Goal: Task Accomplishment & Management: Manage account settings

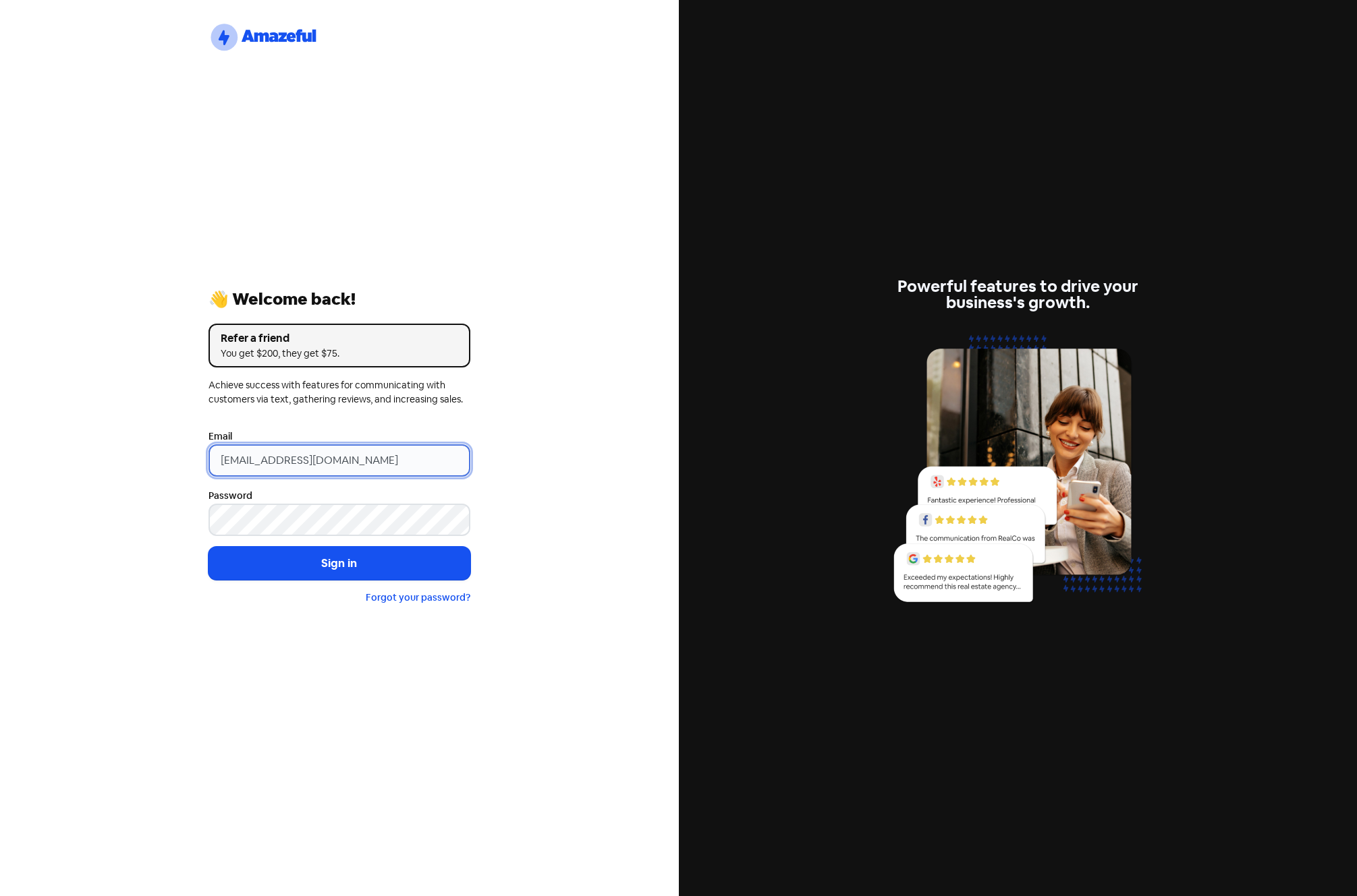
drag, startPoint x: 138, startPoint y: 475, endPoint x: 76, endPoint y: 477, distance: 62.0
click at [93, 477] on div "logo-amazeful_Logo 👋 Welcome back! Refer a friend You get $200, they get $75. A…" at bounding box center [339, 448] width 678 height 896
click at [367, 464] on input "[EMAIL_ADDRESS][DOMAIN_NAME]" at bounding box center [339, 460] width 262 height 32
drag, startPoint x: 406, startPoint y: 458, endPoint x: 197, endPoint y: 458, distance: 209.0
click at [197, 458] on div "logo-amazeful_Logo 👋 Welcome back! Refer a friend You get $200, they get $75. A…" at bounding box center [339, 448] width 678 height 896
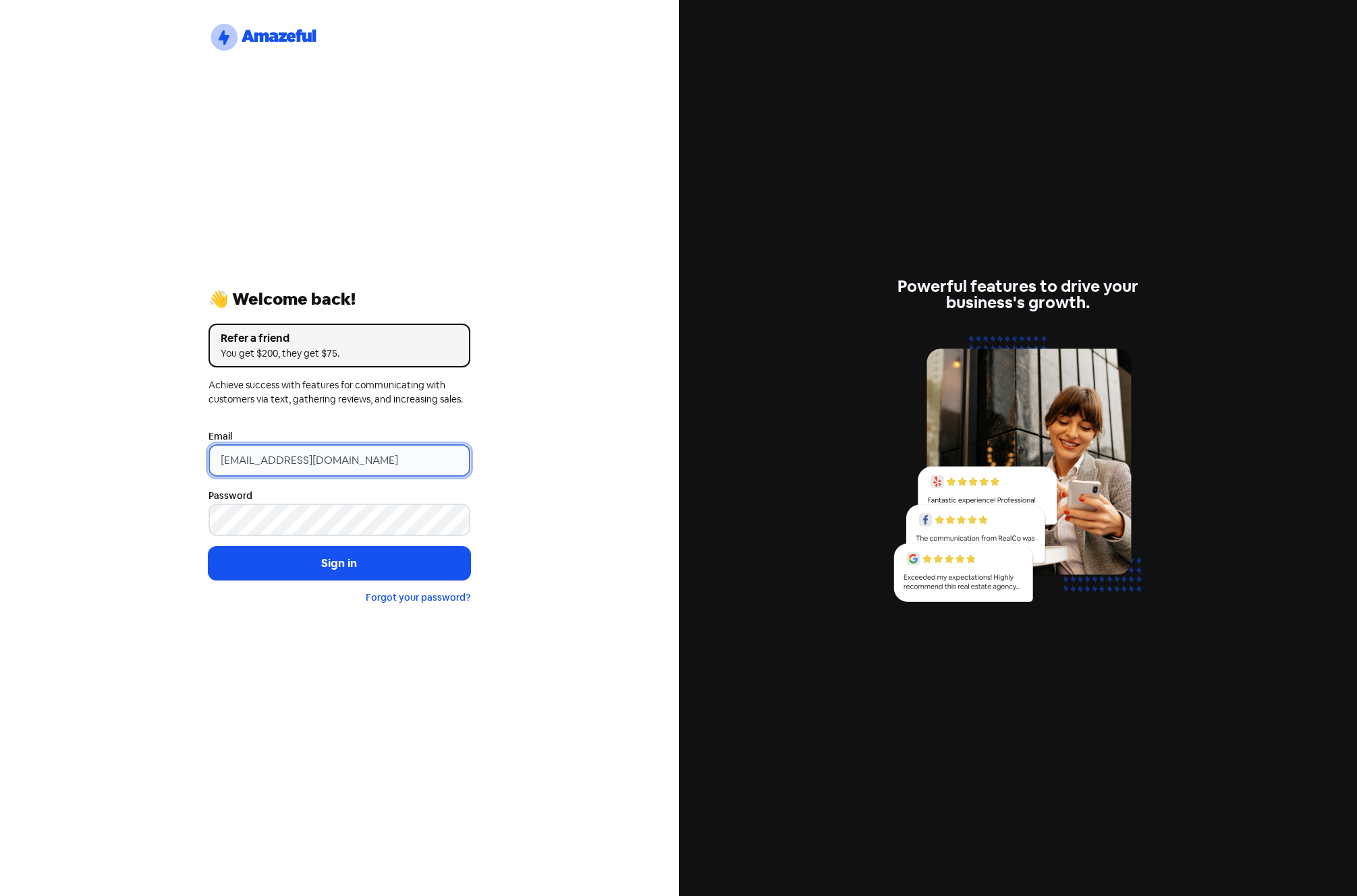
paste input "email"
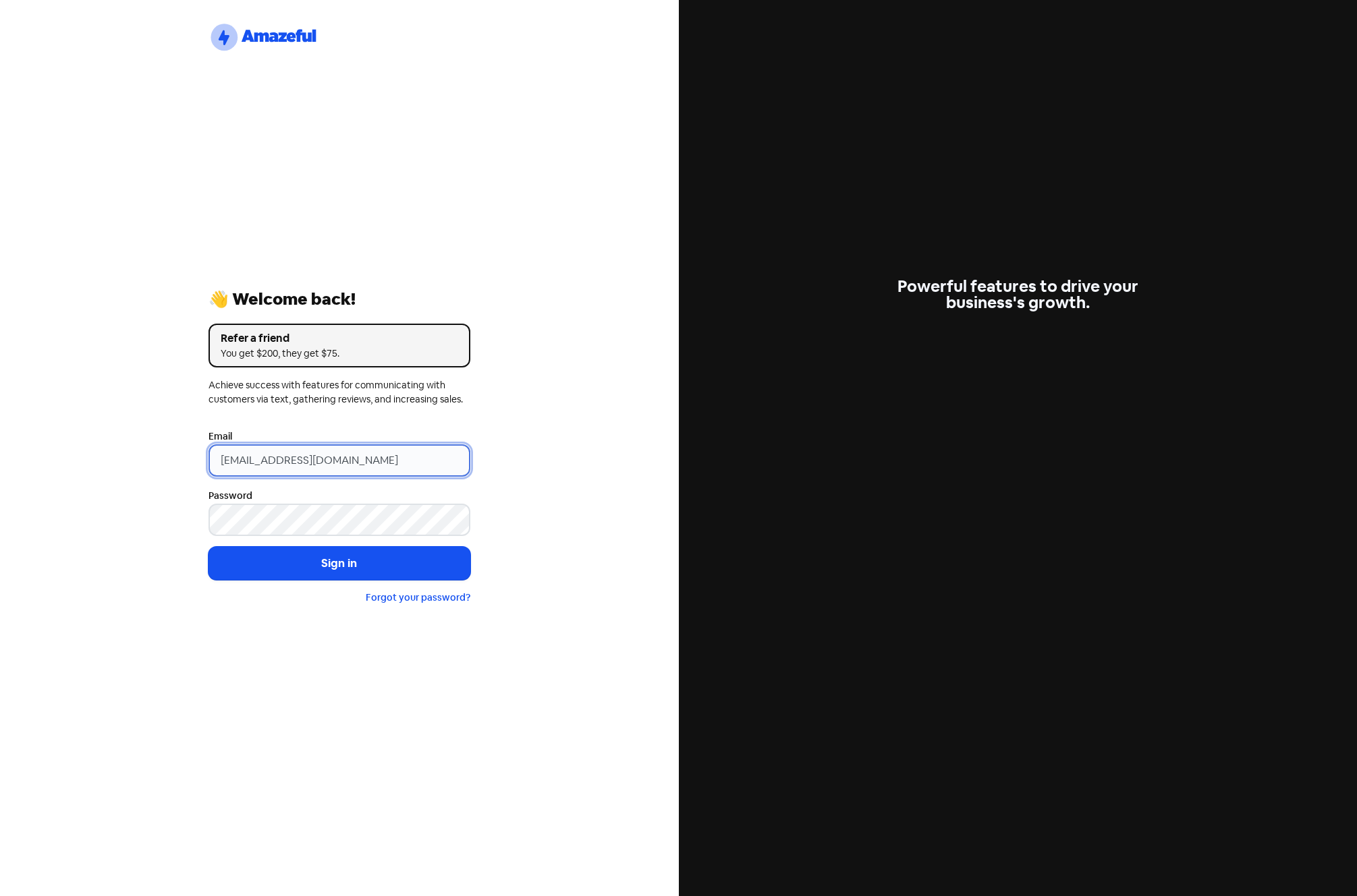
type input "[EMAIL_ADDRESS][DOMAIN_NAME]"
click at [159, 466] on div "logo-amazeful_Logo 👋 Welcome back! Refer a friend You get $200, they get $75. A…" at bounding box center [339, 448] width 678 height 896
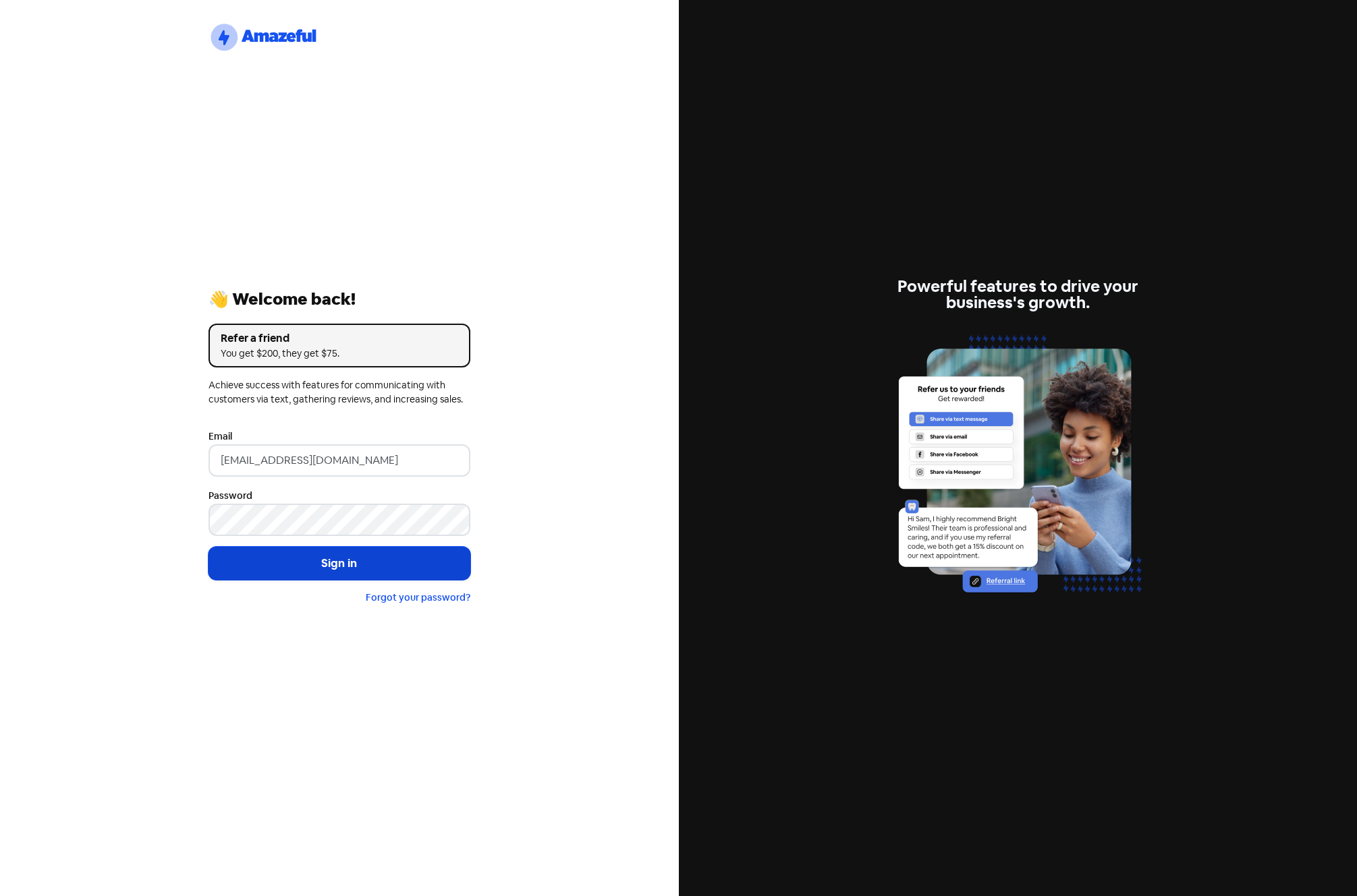
click at [303, 560] on button "Sign in" at bounding box center [339, 564] width 262 height 34
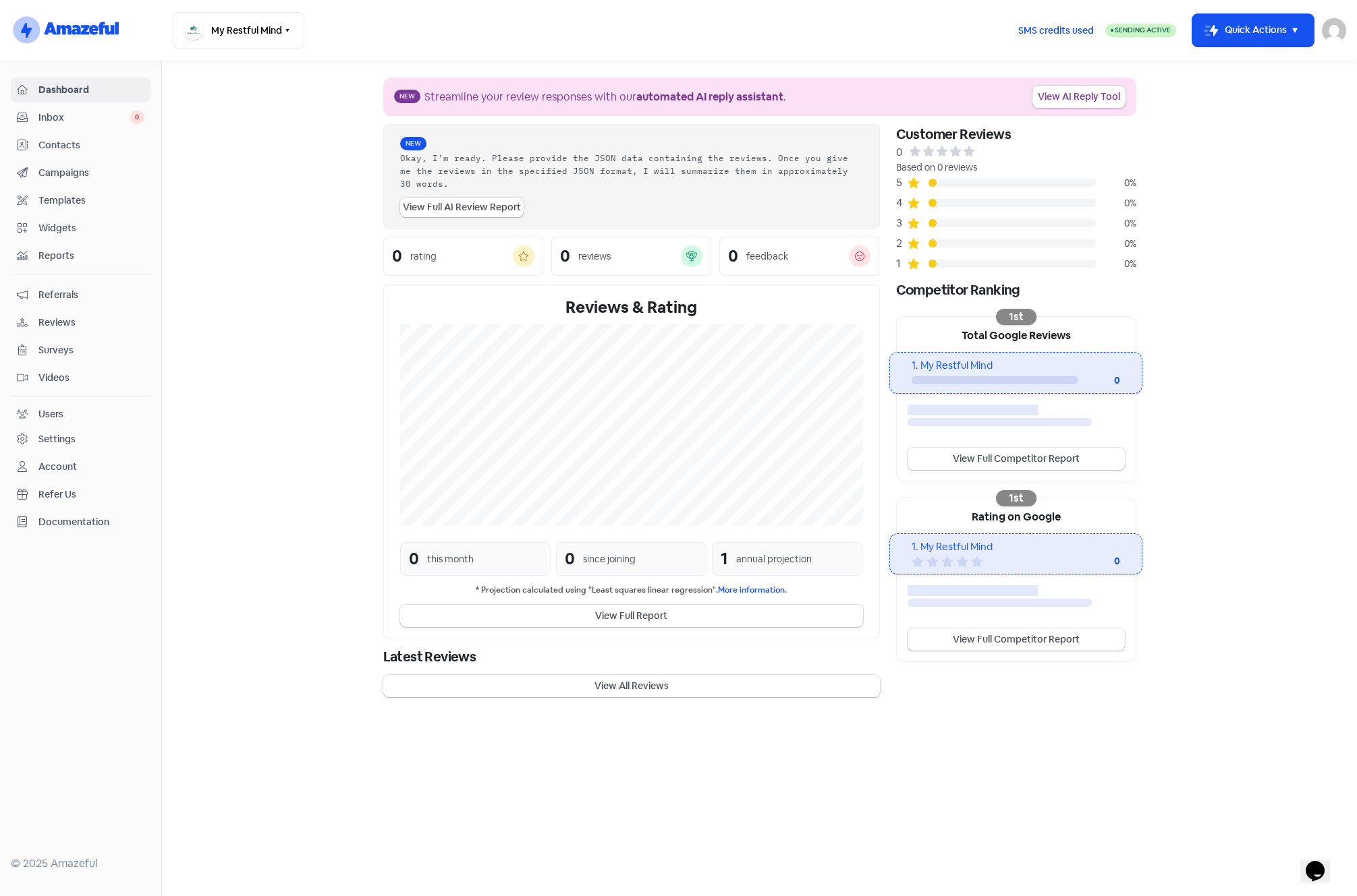
click at [58, 463] on div "Account" at bounding box center [57, 467] width 39 height 14
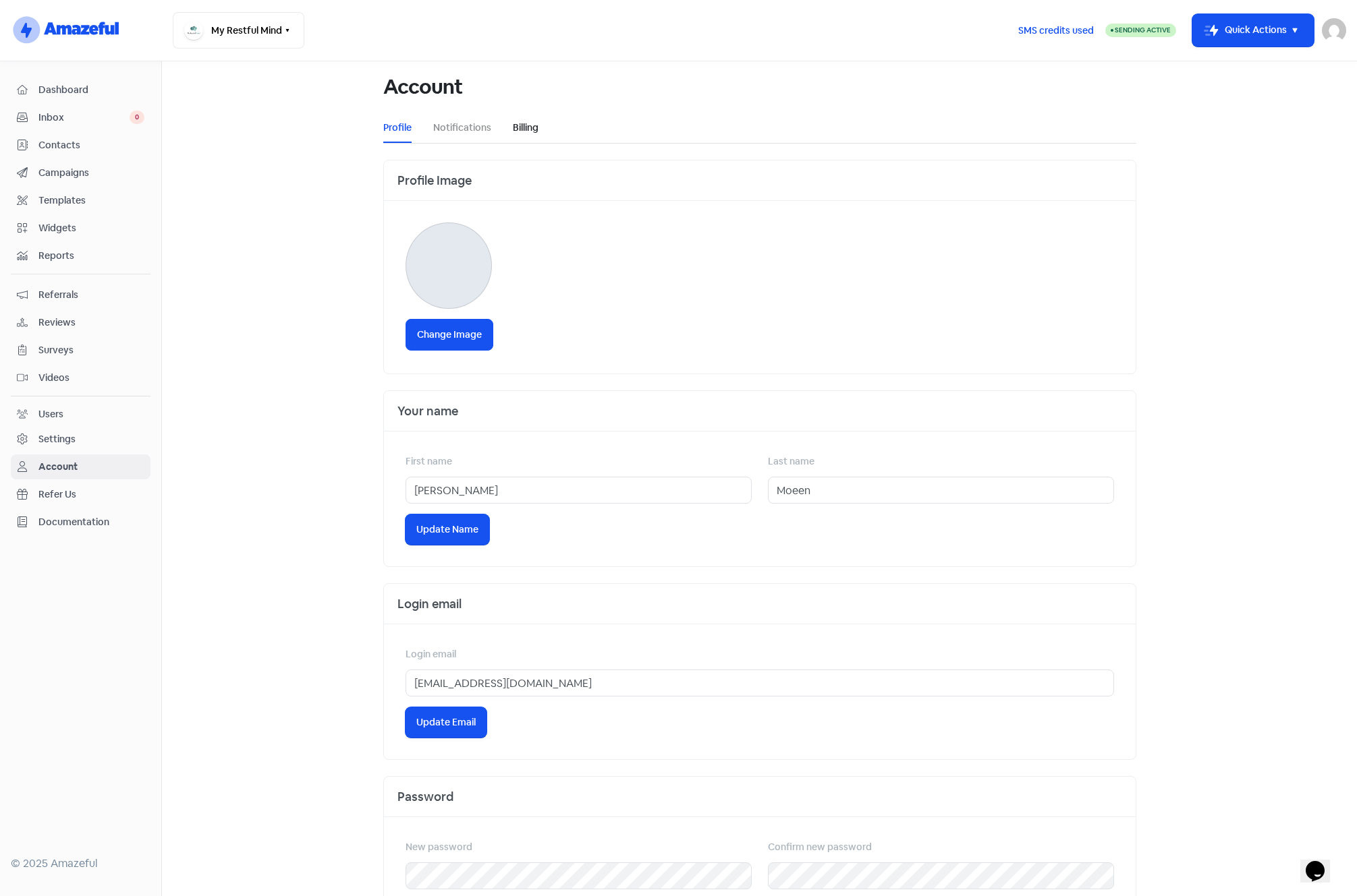
click at [531, 124] on link "Billing" at bounding box center [525, 128] width 26 height 14
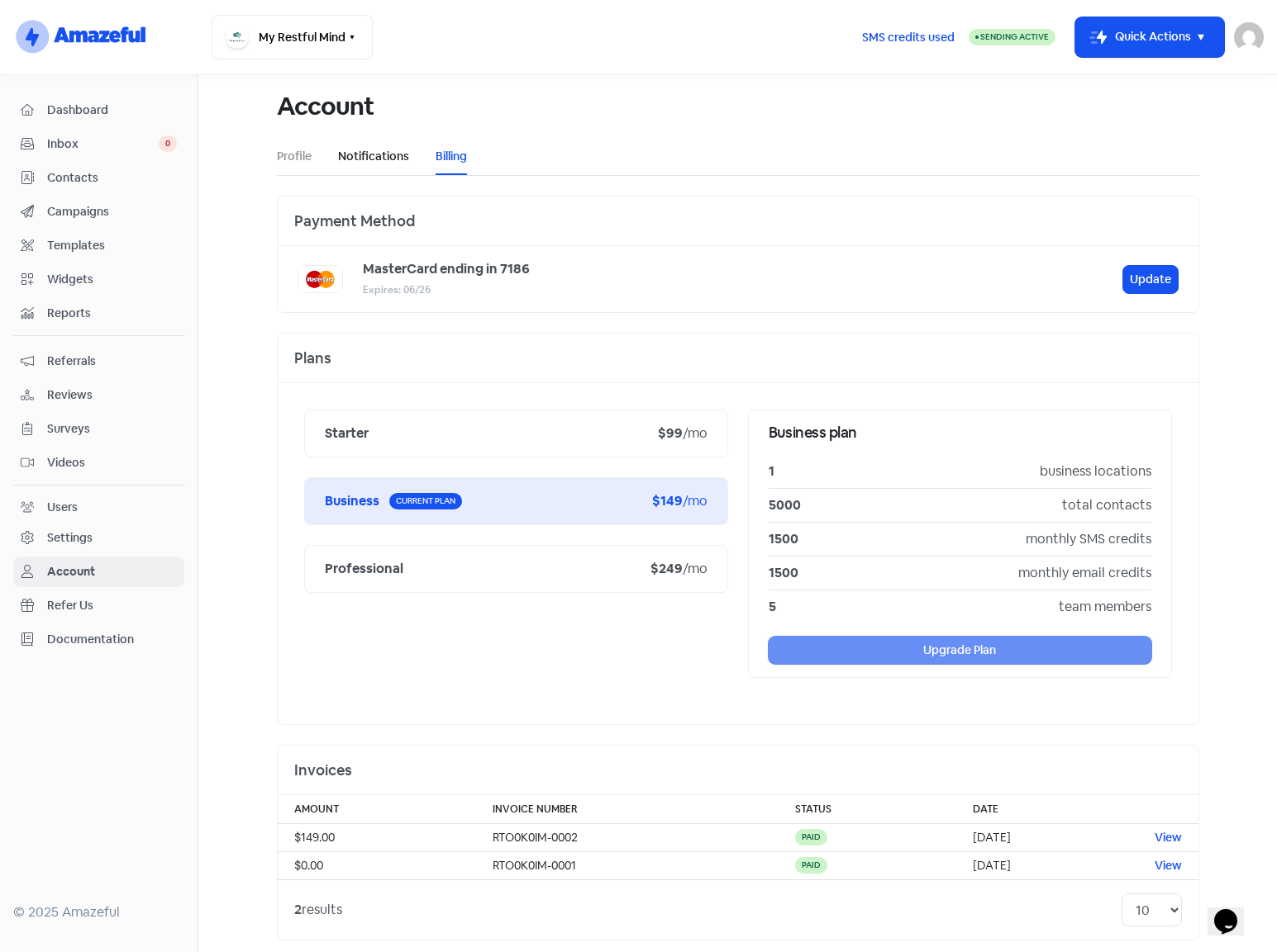
click at [350, 148] on link "Notifications" at bounding box center [374, 157] width 71 height 17
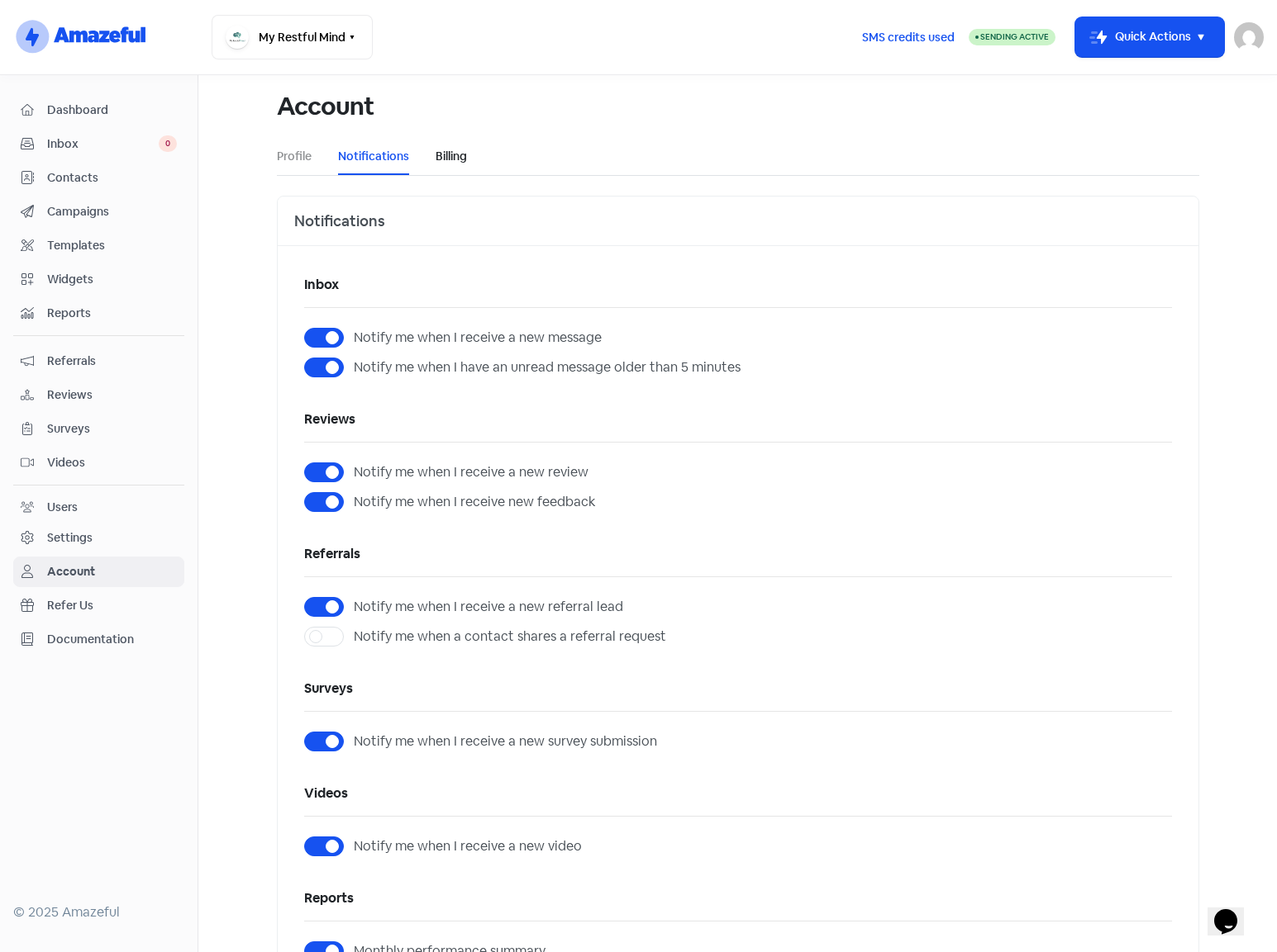
click at [445, 157] on link "Billing" at bounding box center [451, 157] width 32 height 17
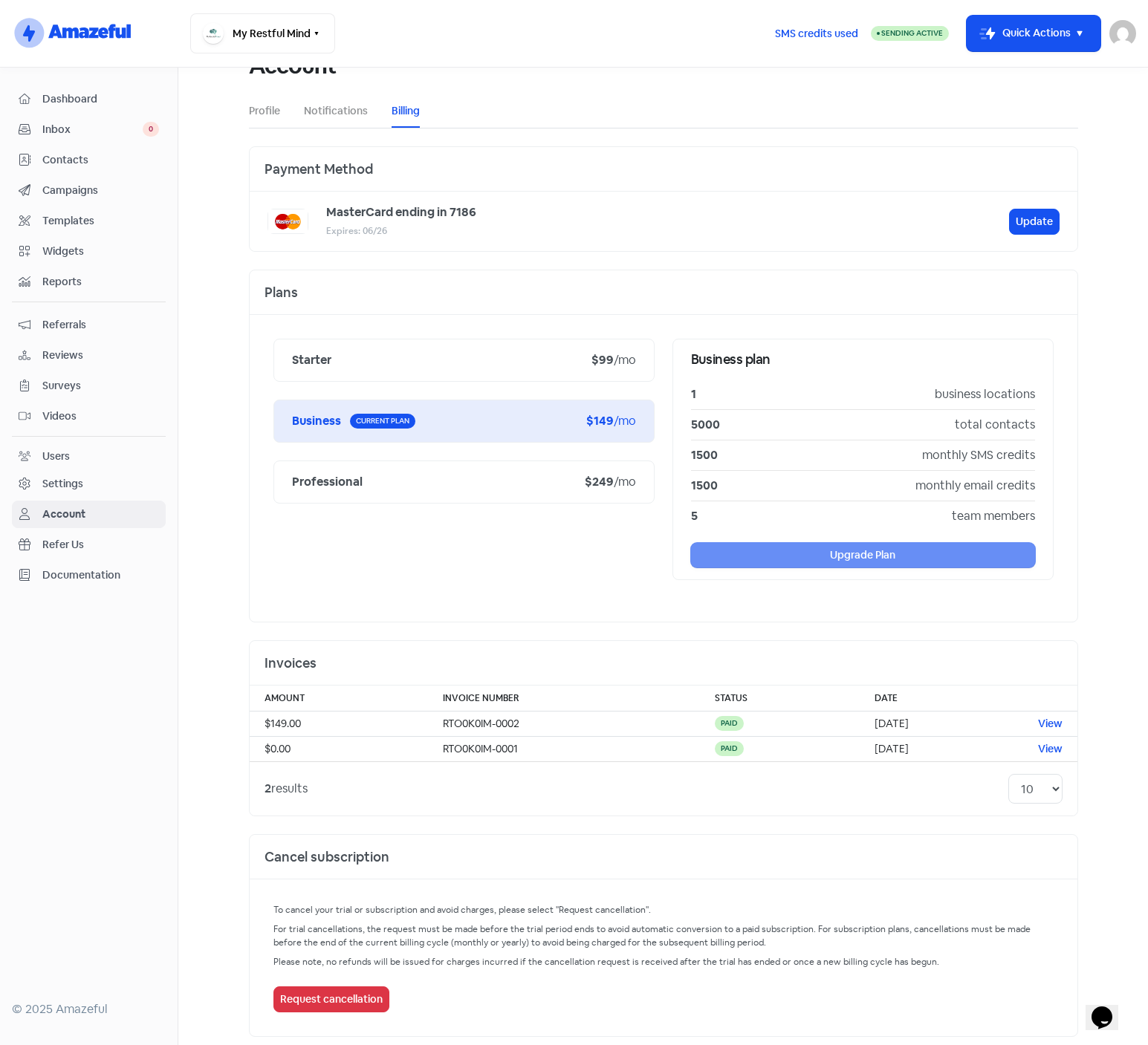
scroll to position [39, 0]
